Goal: Find specific page/section: Find specific page/section

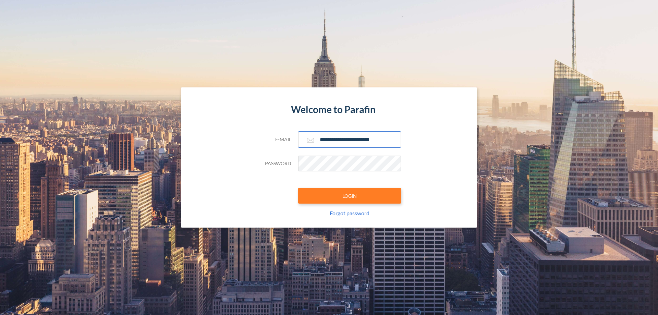
type input "**********"
click at [350, 196] on button "LOGIN" at bounding box center [349, 196] width 103 height 16
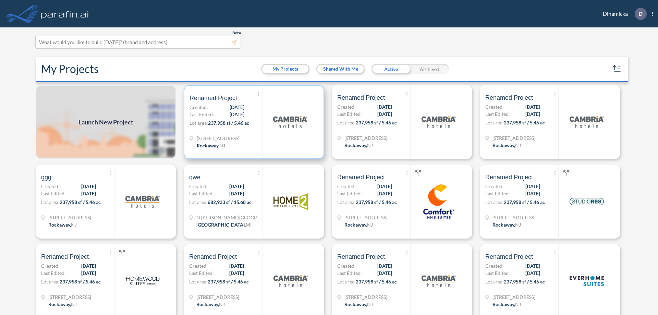
scroll to position [2, 0]
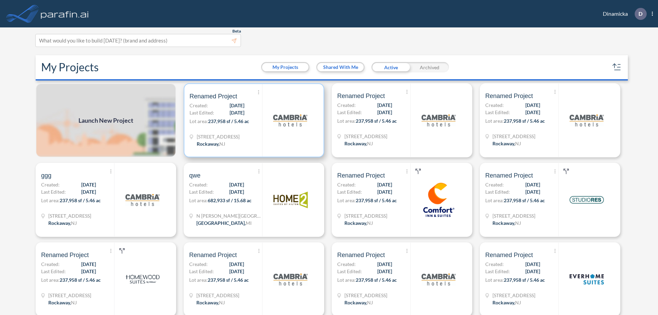
click at [253, 120] on p "Lot area: 237,958 sf / 5.46 ac" at bounding box center [226, 123] width 73 height 10
